Goal: Task Accomplishment & Management: Manage account settings

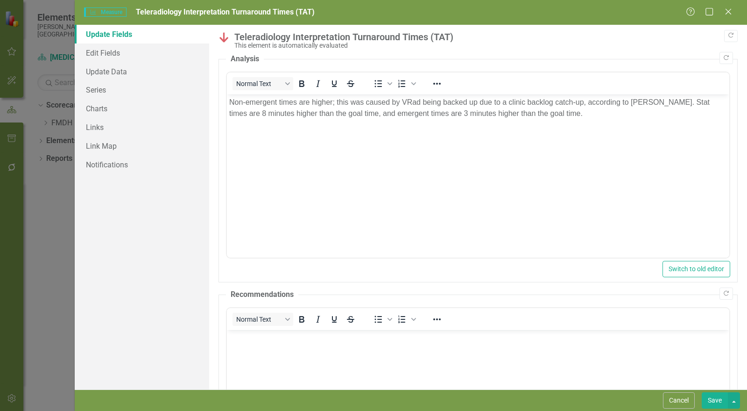
click at [104, 90] on link "Series" at bounding box center [142, 89] width 135 height 19
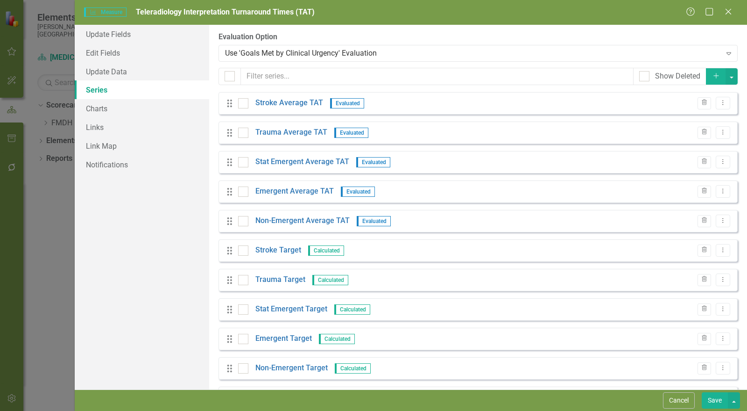
checkbox input "false"
click at [287, 192] on link "Emergent Average TAT" at bounding box center [295, 191] width 78 height 11
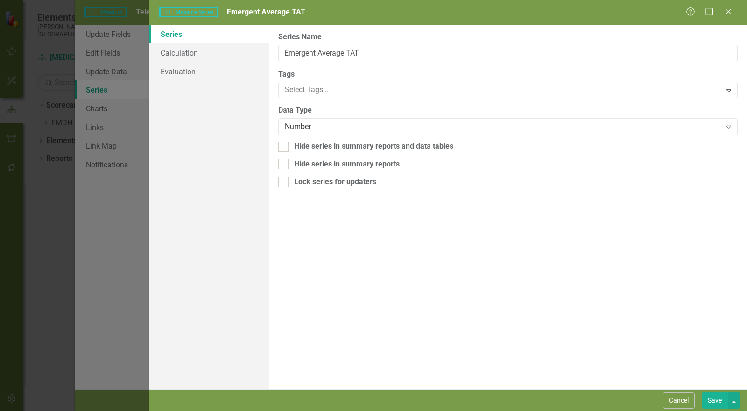
click at [682, 400] on button "Cancel" at bounding box center [679, 400] width 32 height 16
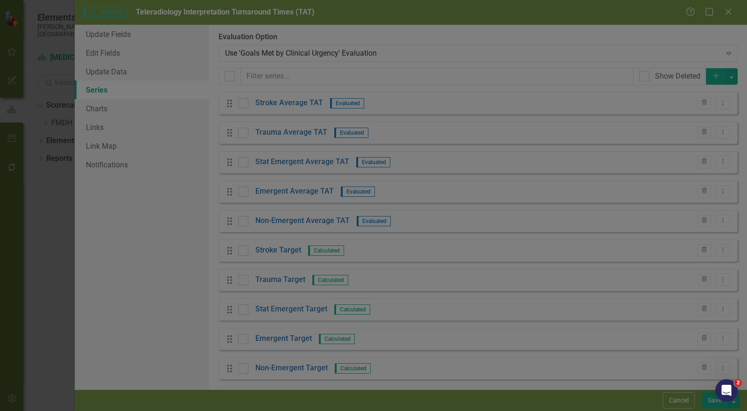
click at [276, 337] on link "Emergent Target" at bounding box center [284, 338] width 57 height 11
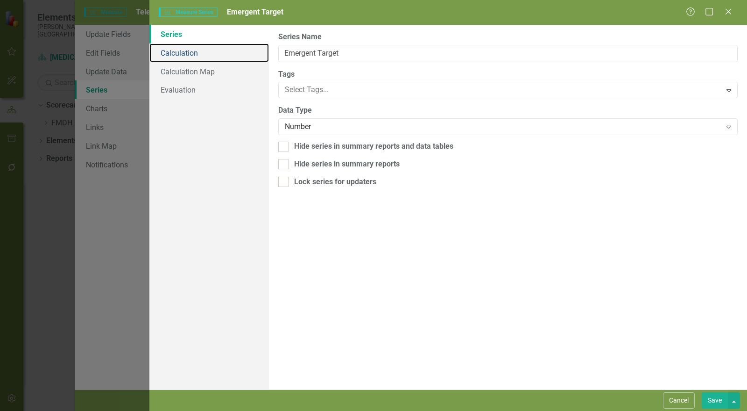
click at [187, 55] on link "Calculation" at bounding box center [209, 52] width 120 height 19
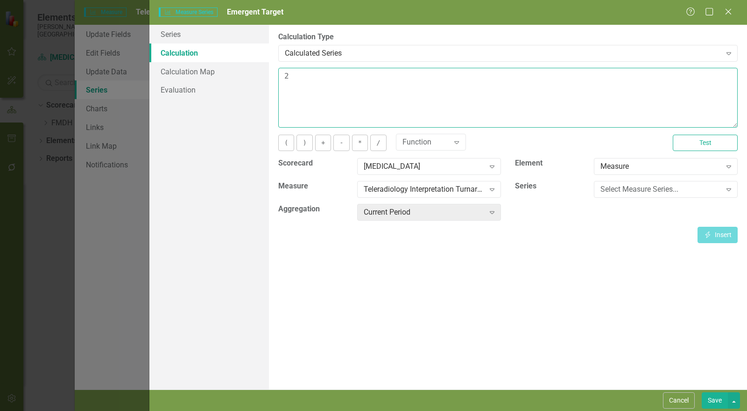
click at [307, 75] on textarea "2" at bounding box center [508, 98] width 460 height 60
click at [254, 76] on div "Series Calculation Calculation Map Evaluation From this page, you can edit the …" at bounding box center [448, 207] width 598 height 364
type textarea "45"
click at [724, 397] on button "Save" at bounding box center [715, 400] width 26 height 16
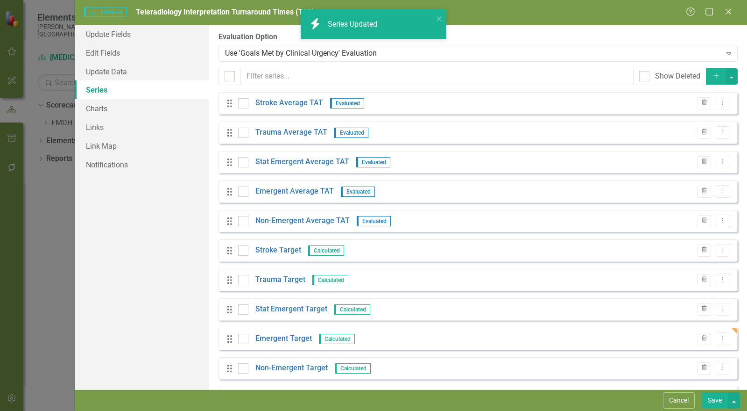
click at [713, 402] on button "Save" at bounding box center [715, 400] width 26 height 16
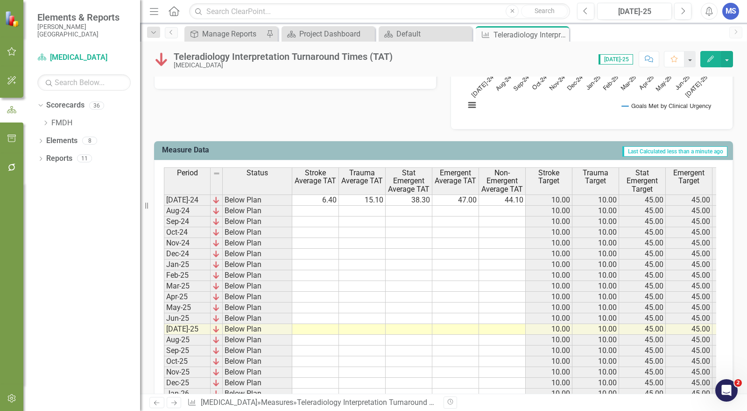
scroll to position [398, 0]
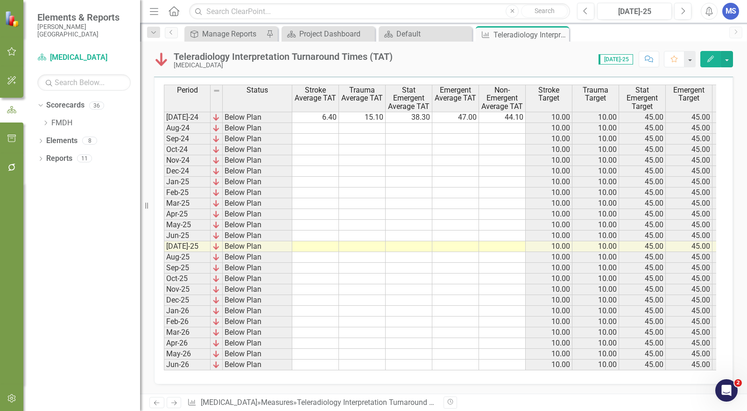
click at [309, 241] on td at bounding box center [315, 246] width 47 height 11
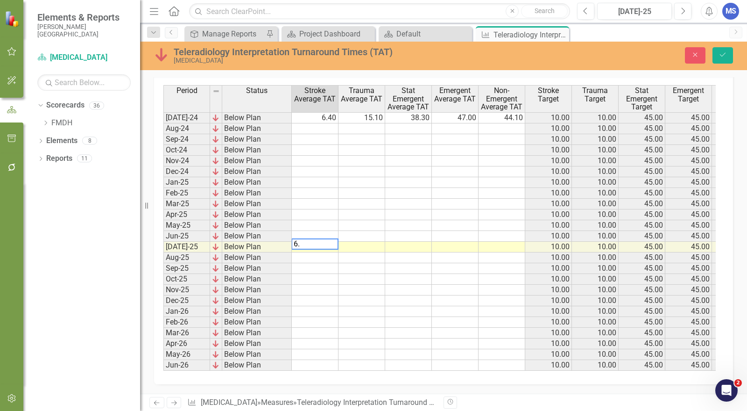
scroll to position [402, 0]
type textarea "6.4"
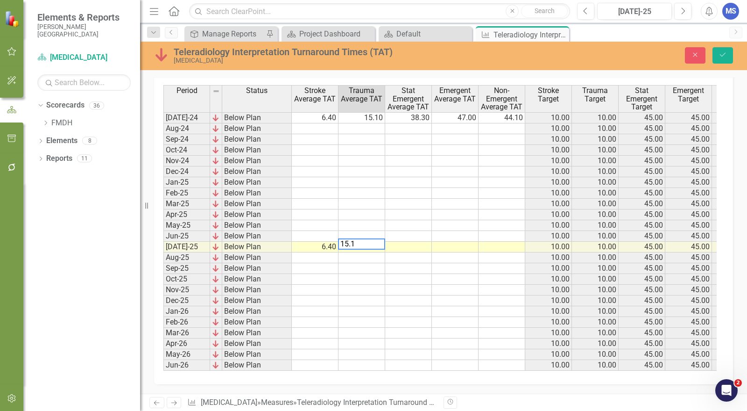
type textarea "15.10"
click at [362, 252] on td at bounding box center [362, 257] width 47 height 11
click at [423, 241] on td "38.00" at bounding box center [408, 246] width 47 height 11
click at [427, 241] on td "38.00" at bounding box center [408, 246] width 47 height 11
click at [427, 239] on textarea "38." at bounding box center [408, 243] width 47 height 11
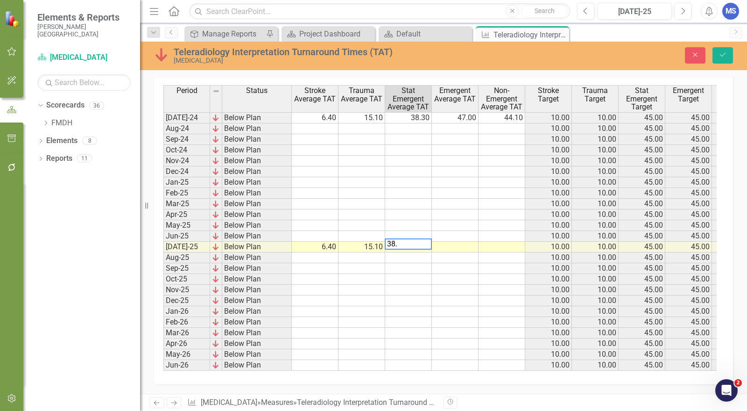
click at [405, 240] on textarea "38." at bounding box center [408, 243] width 47 height 11
click at [407, 238] on textarea "38." at bounding box center [408, 243] width 47 height 11
type textarea "38.3"
type textarea "47"
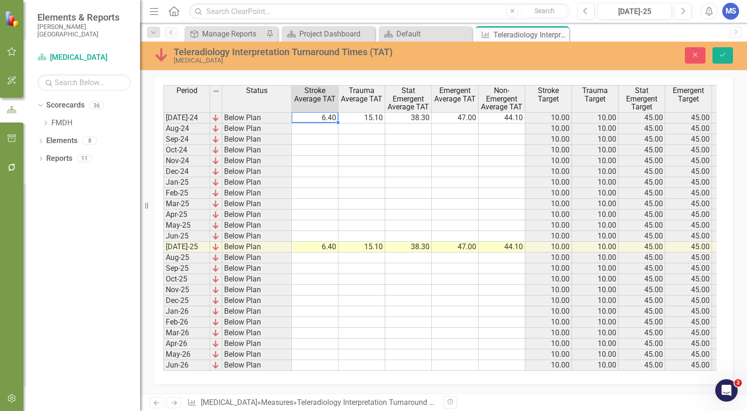
click at [319, 112] on td "6.40" at bounding box center [315, 117] width 47 height 11
click at [324, 112] on td "6.40" at bounding box center [315, 117] width 47 height 11
drag, startPoint x: 295, startPoint y: 108, endPoint x: 286, endPoint y: 108, distance: 8.9
click at [286, 108] on div "Period Status Stroke Average TAT Trauma Average TAT Stat Emergent Average TAT E…" at bounding box center [440, 227] width 554 height 285
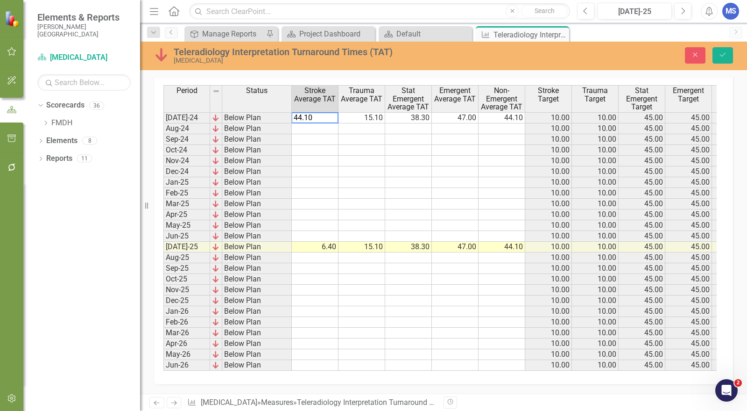
type textarea "6.4"
type textarea "15.1"
click at [407, 113] on td "38.30" at bounding box center [408, 117] width 47 height 11
click at [466, 112] on td "47.00" at bounding box center [455, 117] width 47 height 11
click at [503, 112] on td "44.10" at bounding box center [502, 117] width 47 height 11
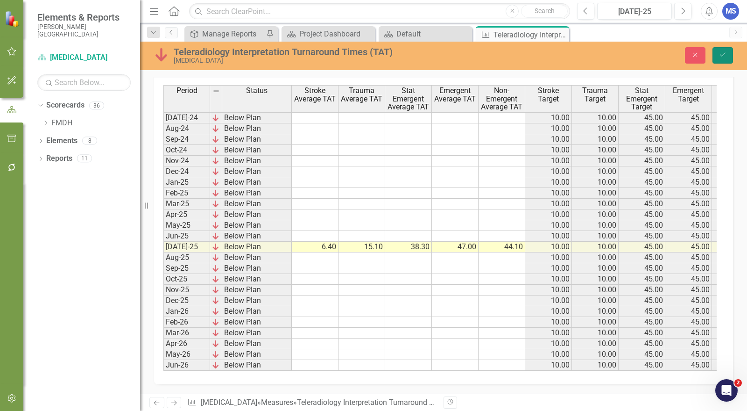
click at [715, 57] on button "Save" at bounding box center [723, 55] width 21 height 16
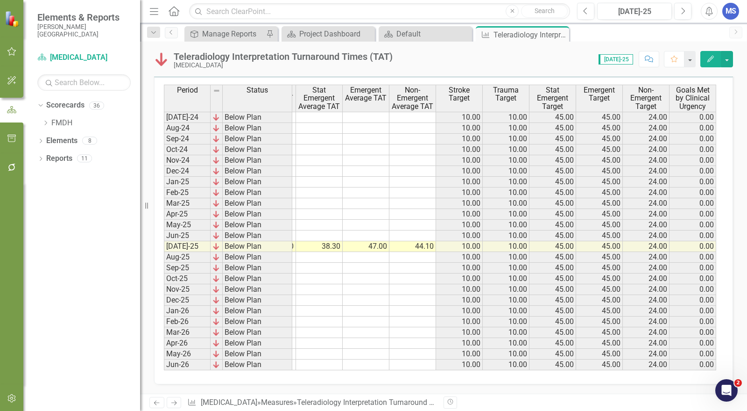
scroll to position [0, 0]
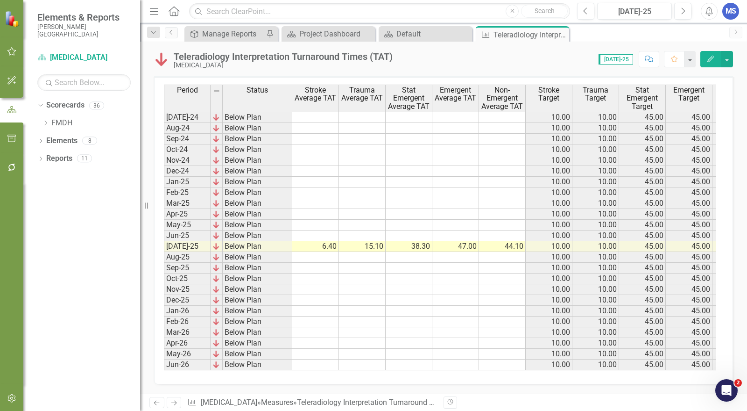
click at [709, 59] on icon "button" at bounding box center [711, 59] width 7 height 7
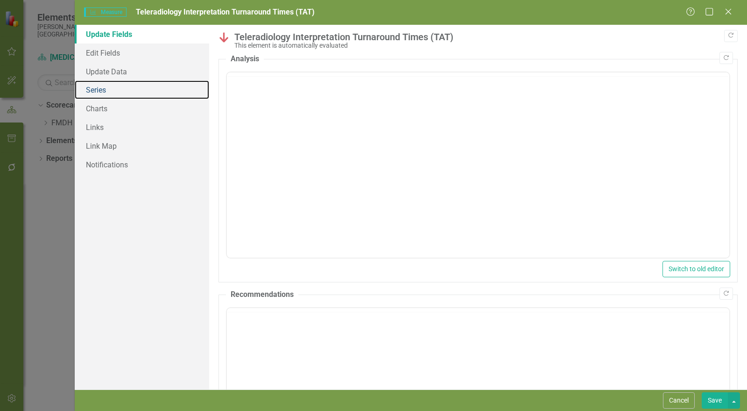
click at [132, 90] on link "Series" at bounding box center [142, 89] width 135 height 19
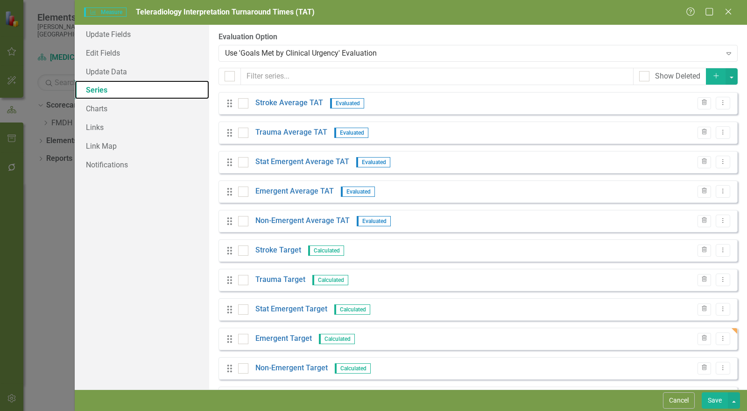
checkbox input "false"
click at [305, 392] on link "Goals Met by Clinical Urgency" at bounding box center [305, 397] width 99 height 11
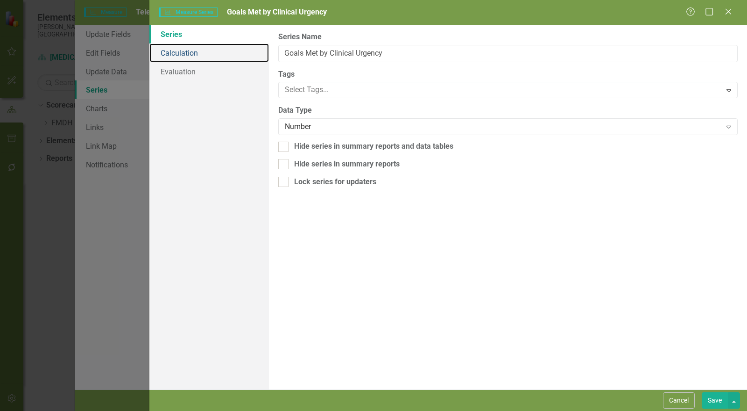
click at [195, 56] on link "Calculation" at bounding box center [209, 52] width 120 height 19
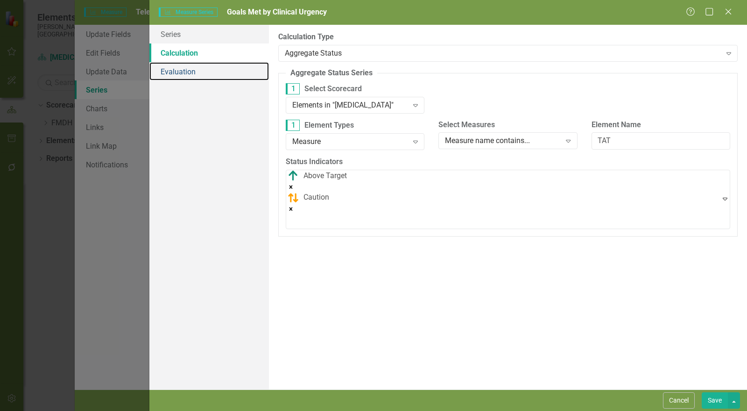
click at [191, 72] on link "Evaluation" at bounding box center [209, 71] width 120 height 19
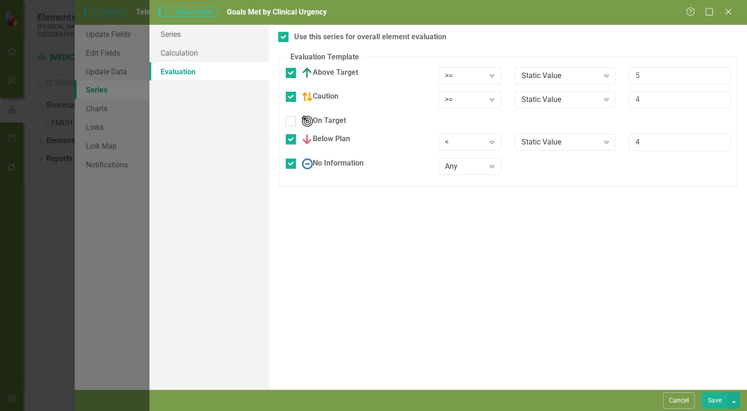
click at [713, 399] on button "Save" at bounding box center [715, 400] width 26 height 16
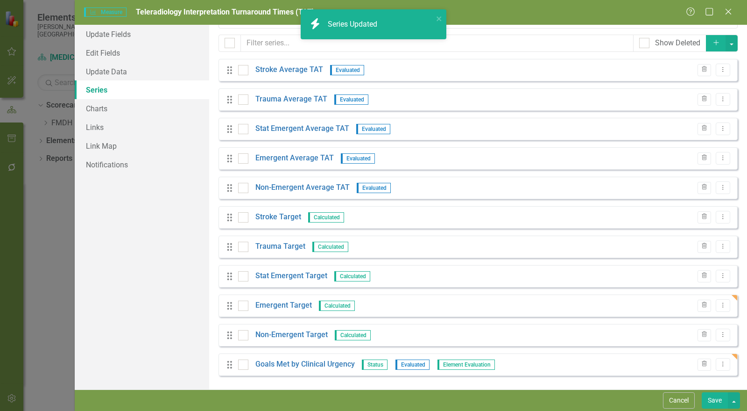
click at [715, 400] on button "Save" at bounding box center [715, 400] width 26 height 16
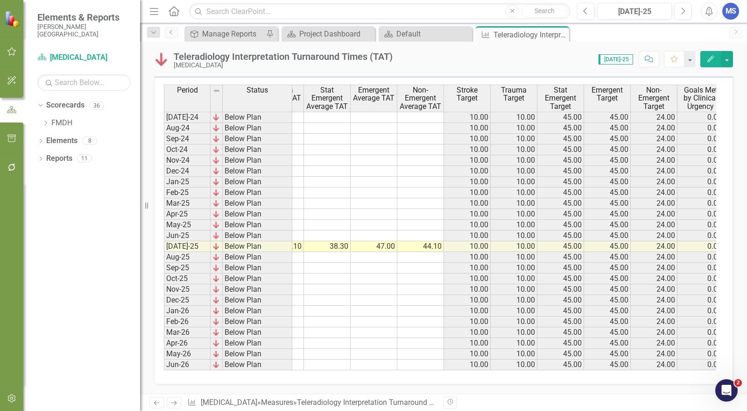
scroll to position [0, 90]
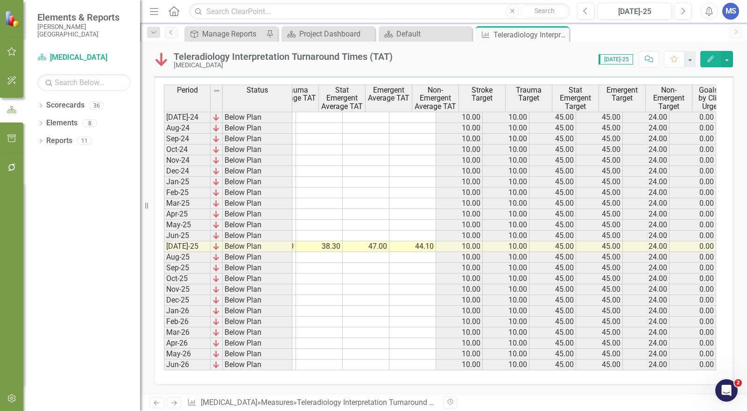
scroll to position [0, 90]
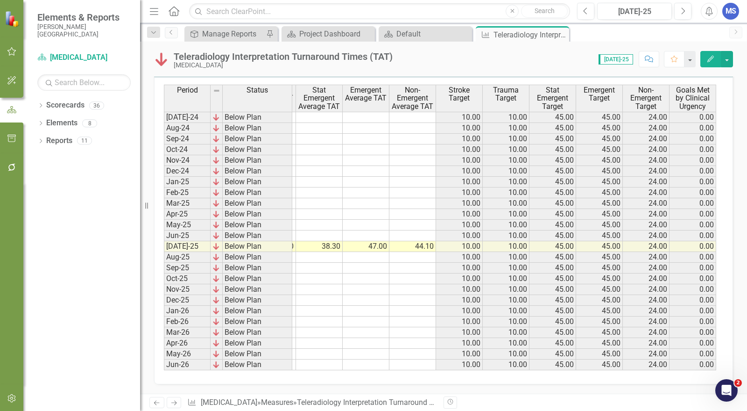
click at [708, 57] on icon "Edit" at bounding box center [711, 59] width 8 height 7
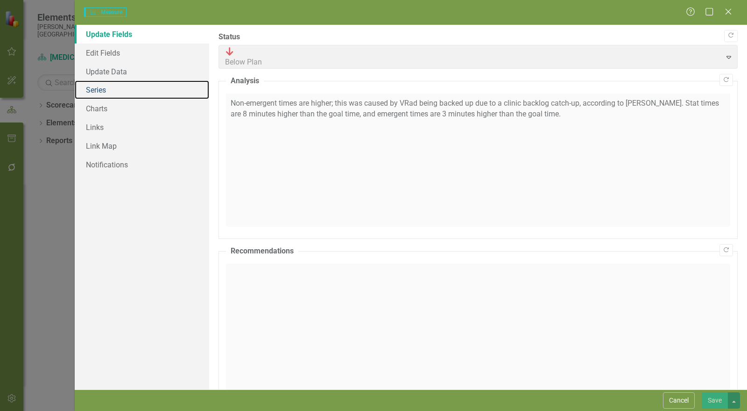
click at [104, 90] on link "Series" at bounding box center [142, 89] width 135 height 19
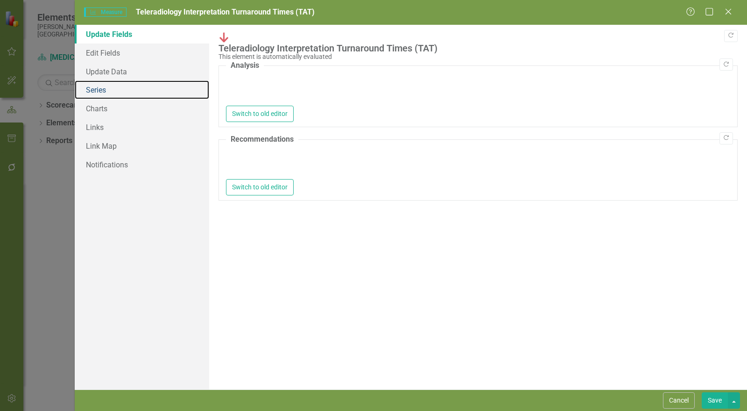
click at [107, 92] on link "Series" at bounding box center [142, 89] width 135 height 19
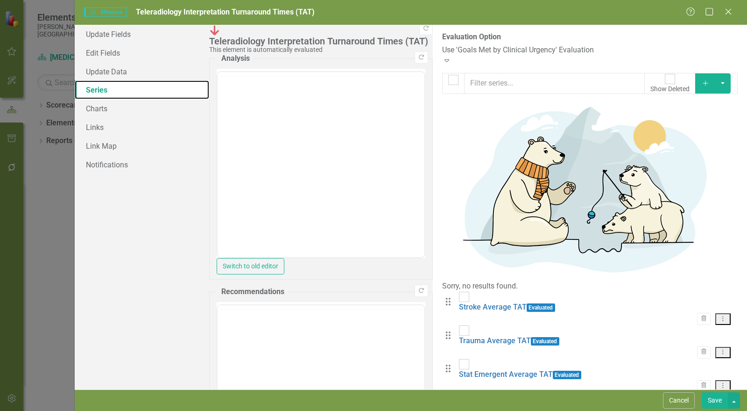
checkbox input "false"
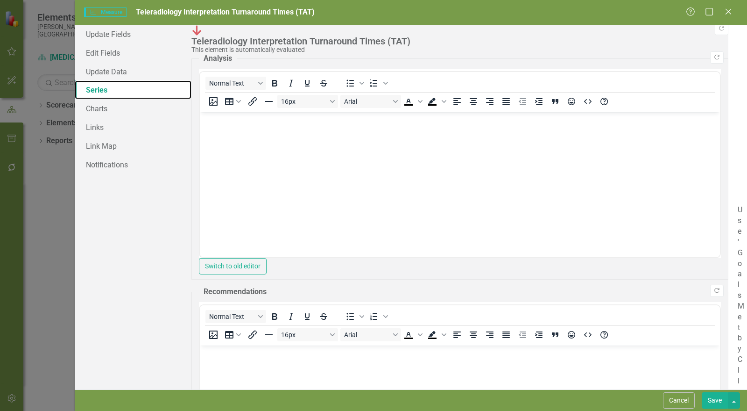
scroll to position [33, 0]
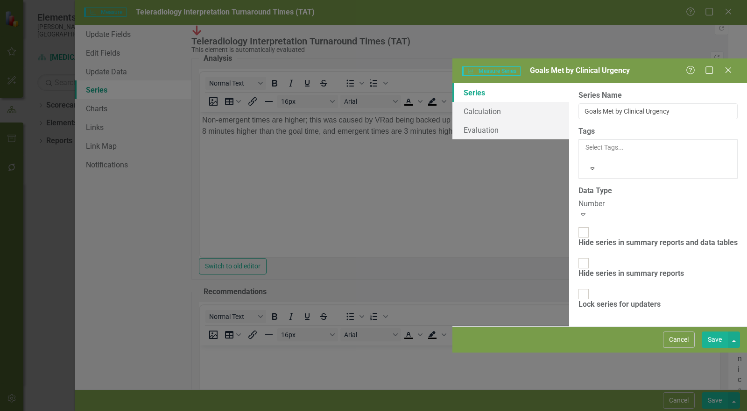
scroll to position [0, 0]
click at [453, 102] on link "Calculation" at bounding box center [511, 111] width 117 height 19
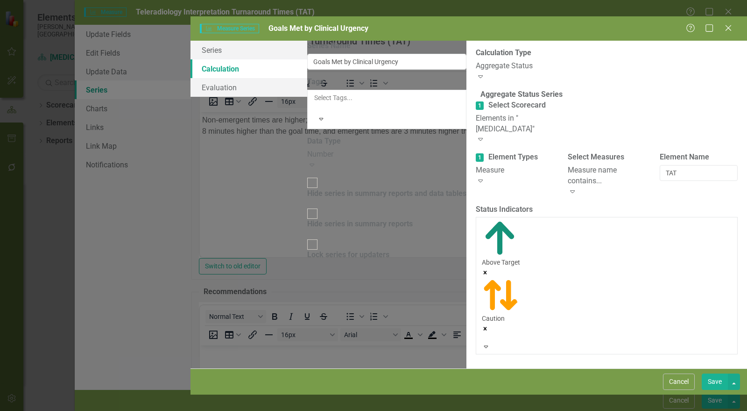
click at [476, 165] on div "Measure" at bounding box center [515, 170] width 78 height 11
click at [476, 113] on div "Elements in "[MEDICAL_DATA]"" at bounding box center [515, 123] width 78 height 21
click at [568, 165] on div "Measure name contains... Expand" at bounding box center [607, 181] width 78 height 32
click at [476, 165] on div "Measure" at bounding box center [515, 170] width 78 height 11
click at [476, 61] on div "Aggregate Status" at bounding box center [607, 66] width 262 height 11
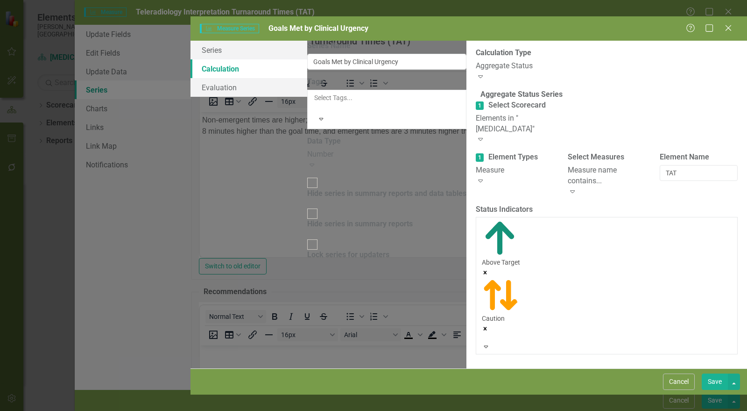
click at [681, 390] on button "Cancel" at bounding box center [679, 381] width 32 height 16
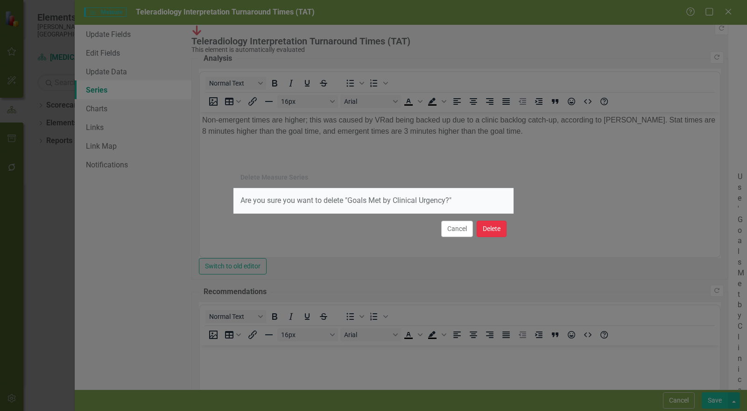
click at [488, 230] on button "Delete" at bounding box center [492, 228] width 30 height 16
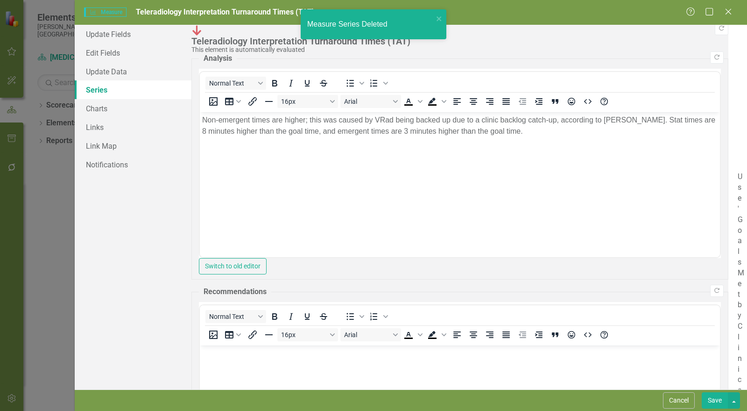
scroll to position [0, 43]
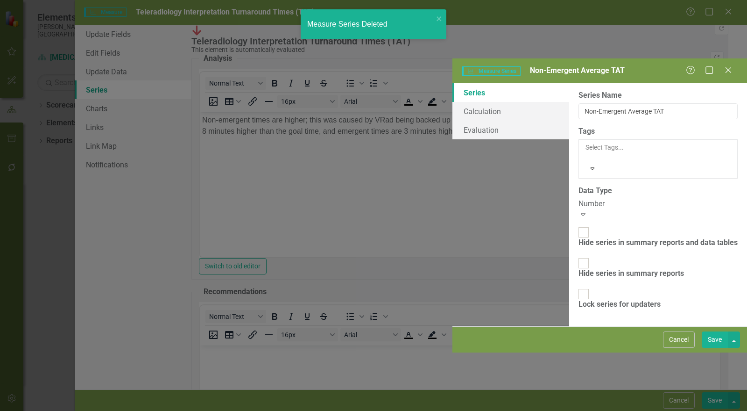
scroll to position [4, 0]
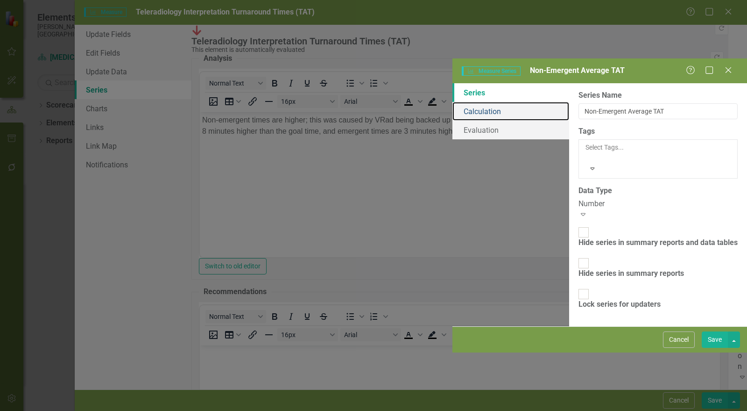
click at [453, 102] on link "Calculation" at bounding box center [511, 111] width 117 height 19
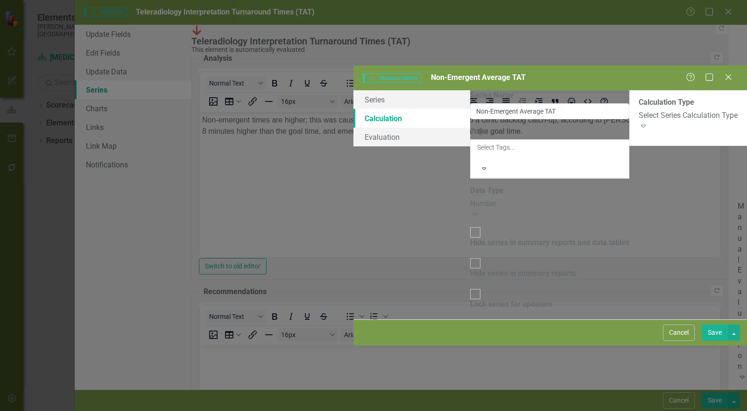
click at [682, 341] on button "Cancel" at bounding box center [679, 332] width 32 height 16
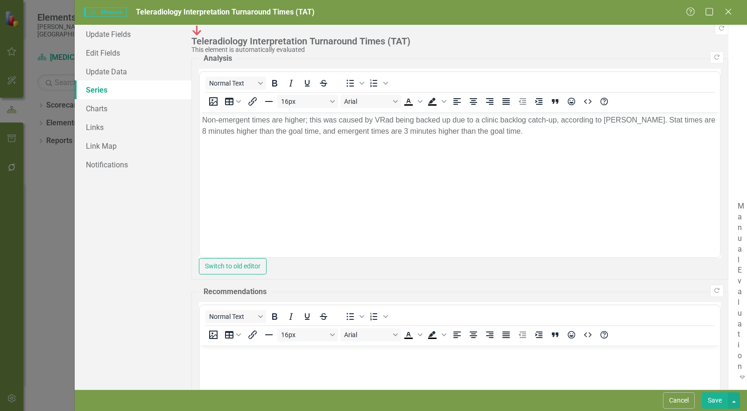
click at [717, 399] on button "Save" at bounding box center [715, 400] width 26 height 16
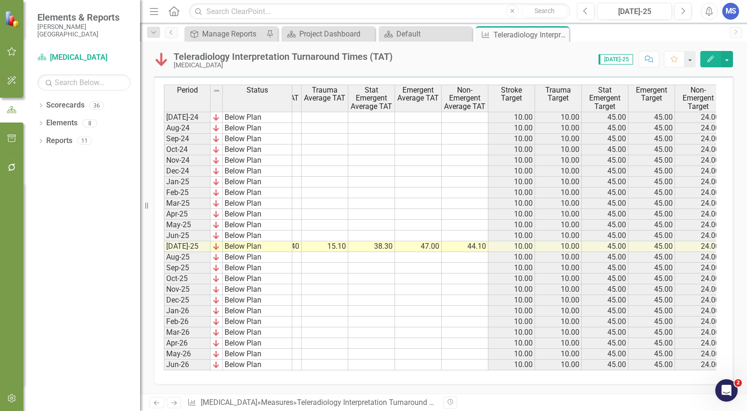
scroll to position [0, 43]
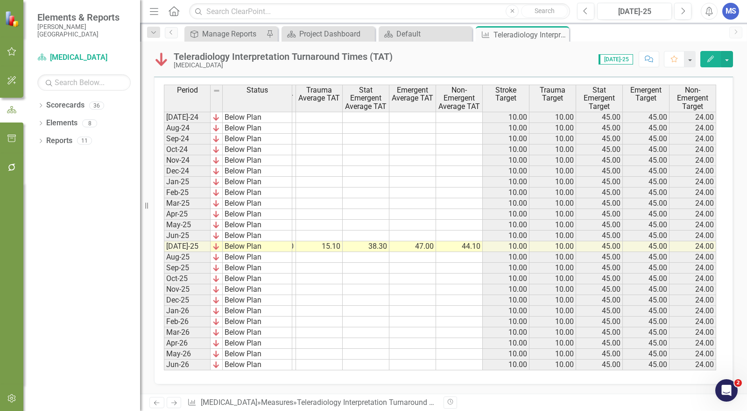
click at [711, 62] on button "Edit" at bounding box center [711, 59] width 21 height 16
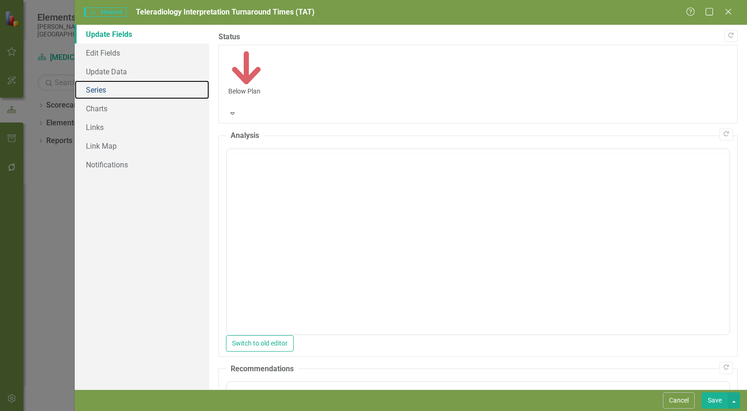
click at [92, 90] on link "Series" at bounding box center [142, 89] width 135 height 19
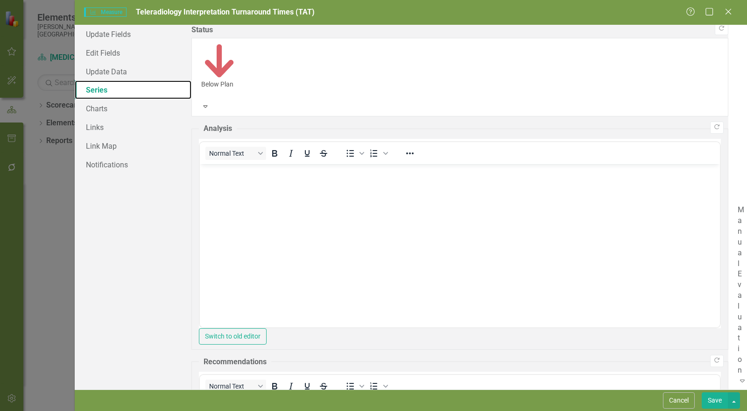
checkbox input "false"
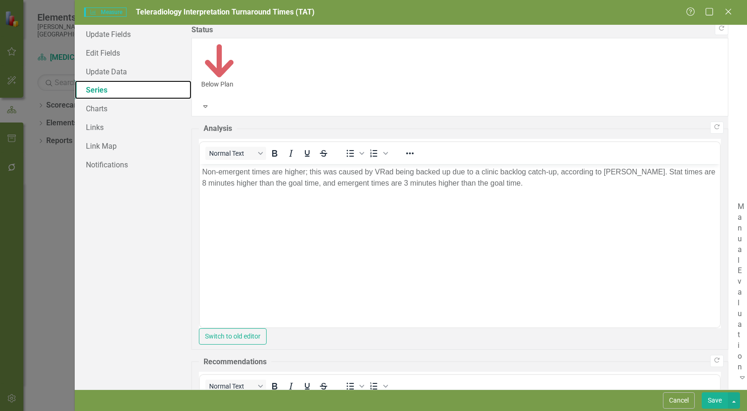
scroll to position [4, 0]
click at [163, 321] on div "Update Fields Edit Fields Update Data Series Charts Links Link Map Notifications" at bounding box center [133, 207] width 117 height 364
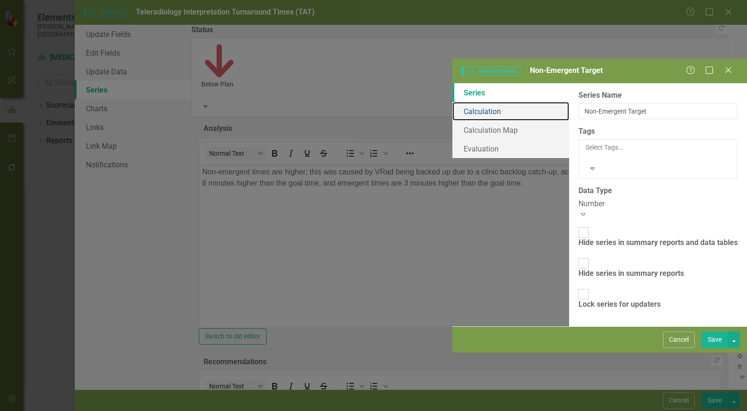
drag, startPoint x: 213, startPoint y: 57, endPoint x: 225, endPoint y: 59, distance: 12.7
click at [453, 102] on link "Calculation" at bounding box center [511, 111] width 117 height 19
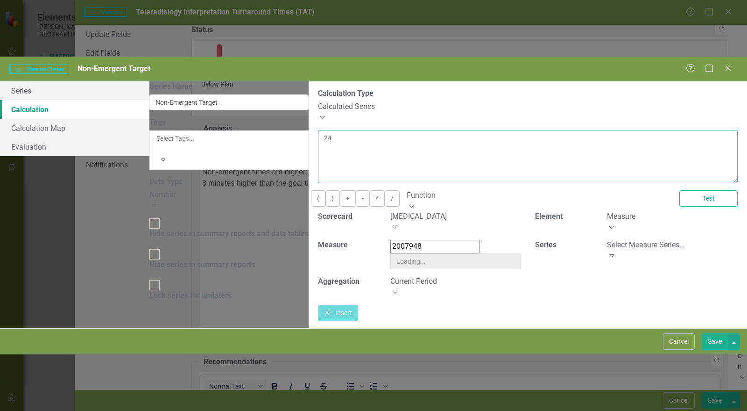
click at [309, 81] on div "By default, series in ClearPoint are not calculated. So, if you leave the form …" at bounding box center [528, 204] width 439 height 246
click at [318, 130] on textarea "24" at bounding box center [528, 156] width 420 height 53
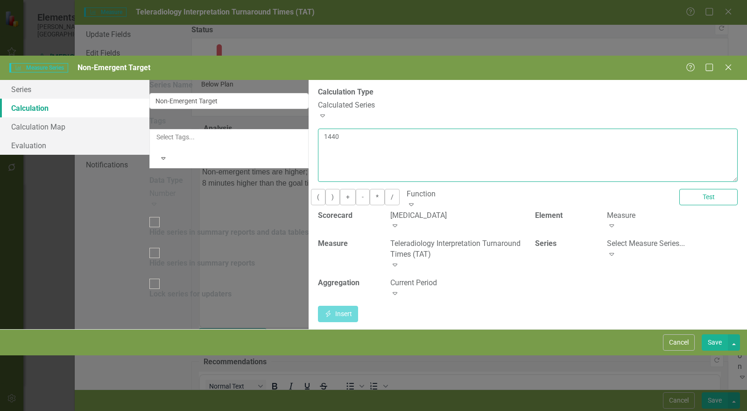
type textarea "1440"
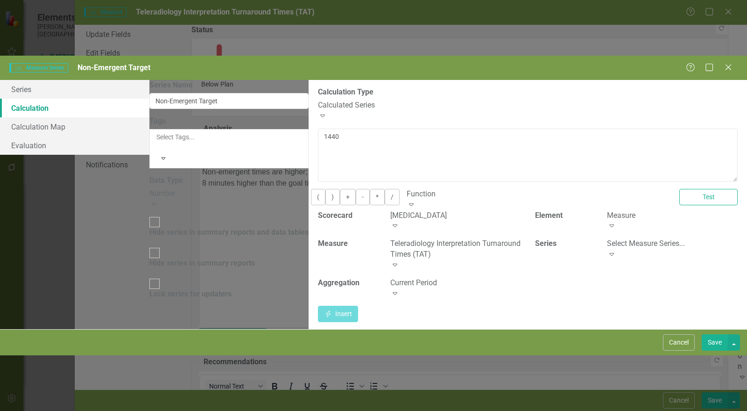
click at [713, 350] on button "Save" at bounding box center [715, 342] width 26 height 16
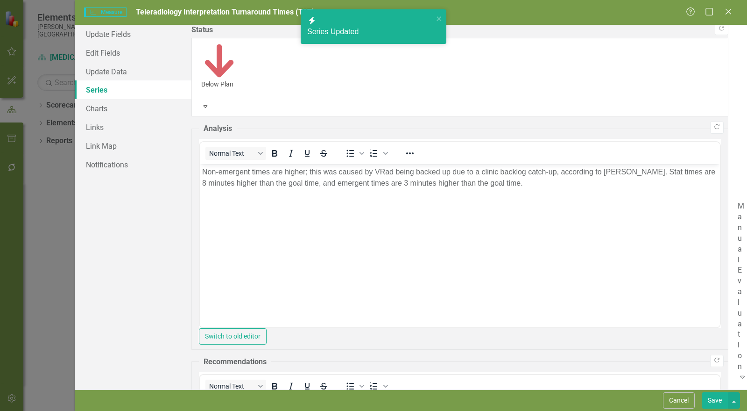
click at [738, 201] on div "Manual Evaluation" at bounding box center [738, 286] width 0 height 171
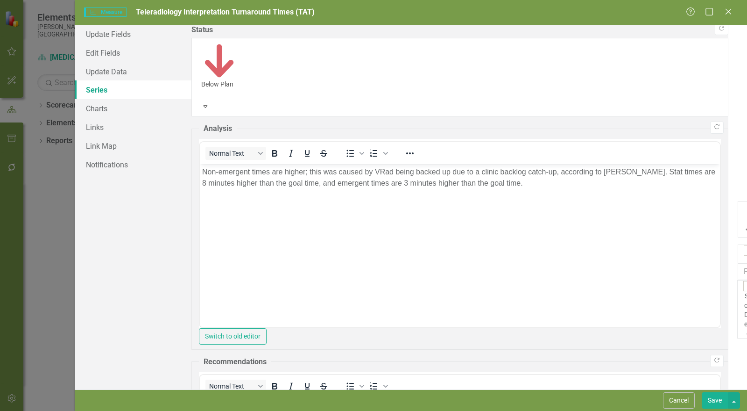
click at [718, 397] on button "Save" at bounding box center [715, 400] width 26 height 16
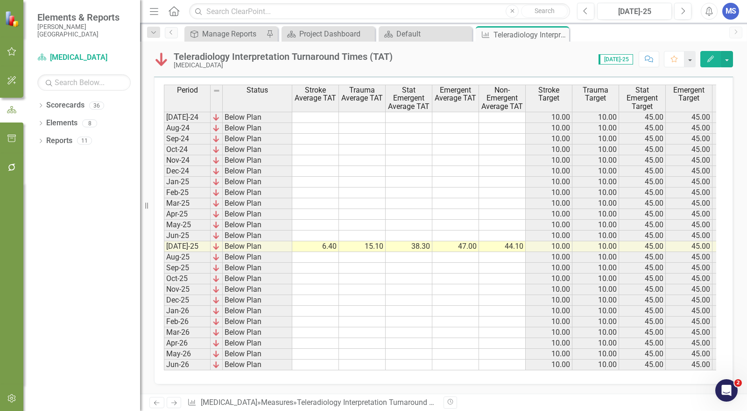
click at [0, 0] on icon at bounding box center [0, 0] width 0 height 0
